Goal: Task Accomplishment & Management: Use online tool/utility

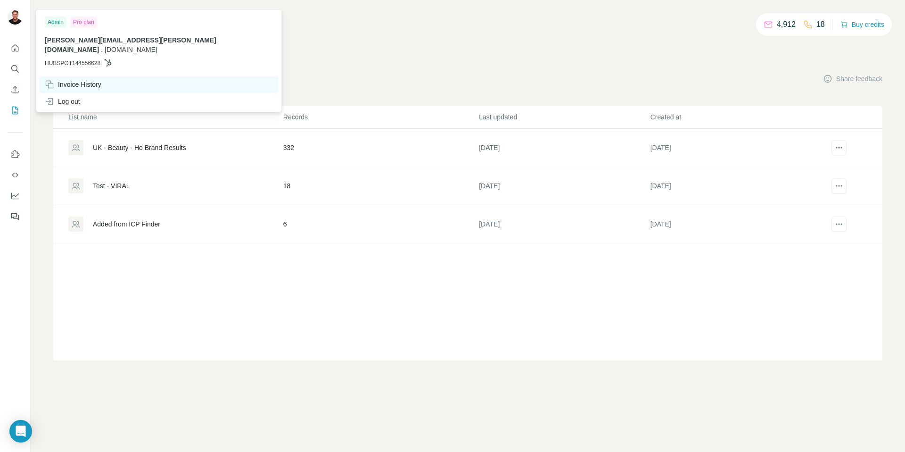
click at [63, 80] on div "Invoice History" at bounding box center [73, 84] width 57 height 9
click at [16, 26] on div at bounding box center [16, 18] width 27 height 31
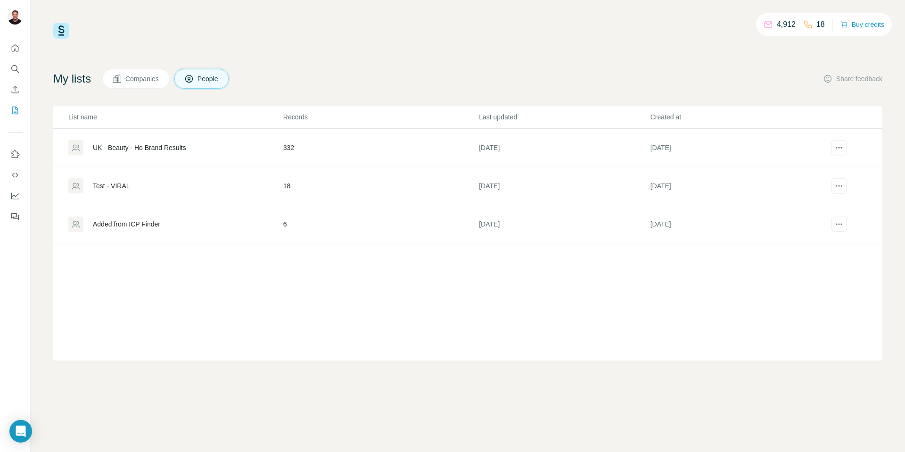
click at [16, 26] on div at bounding box center [16, 18] width 27 height 31
click at [15, 21] on img at bounding box center [15, 16] width 15 height 15
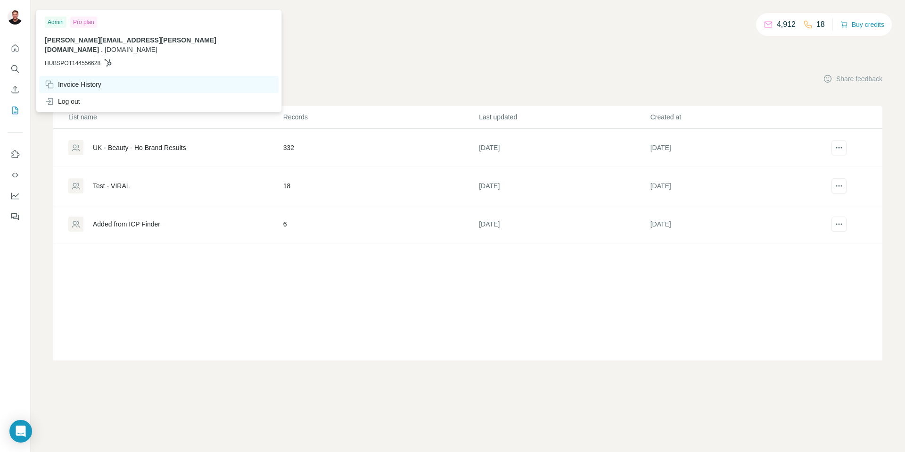
click at [77, 80] on div "Invoice History" at bounding box center [73, 84] width 57 height 9
click at [12, 50] on icon "Quick start" at bounding box center [15, 47] width 7 height 7
